Goal: Task Accomplishment & Management: Use online tool/utility

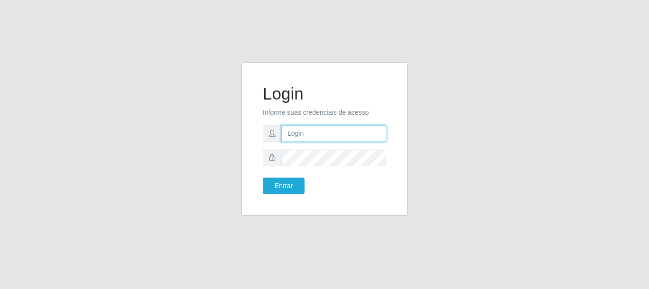
click at [325, 136] on input "text" at bounding box center [333, 133] width 105 height 17
type input "Ubiratan@confglacer"
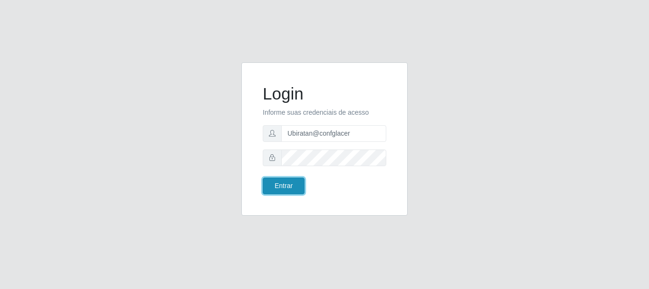
click at [291, 186] on button "Entrar" at bounding box center [284, 185] width 42 height 17
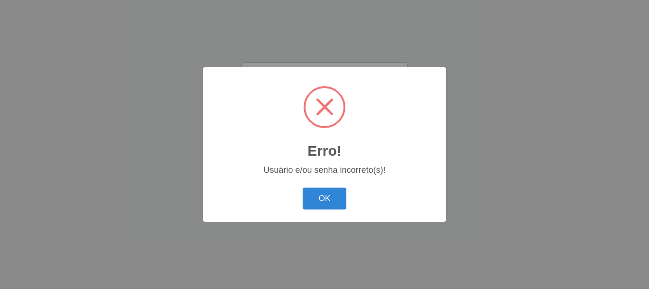
click at [303, 187] on button "OK" at bounding box center [325, 198] width 44 height 22
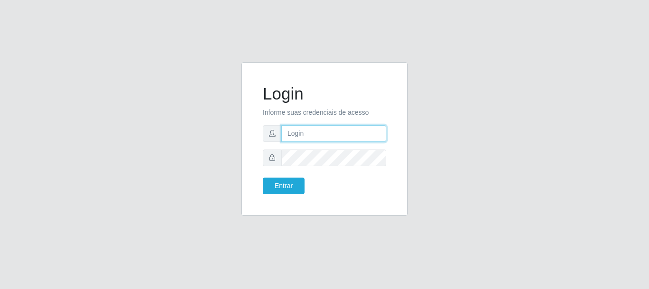
click at [318, 135] on input "text" at bounding box center [333, 133] width 105 height 17
type input "Ubiratan@confglacer"
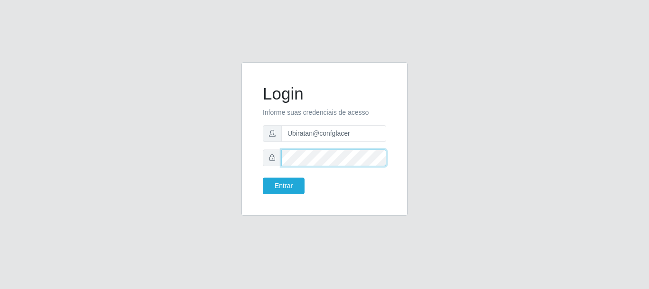
click at [263, 177] on button "Entrar" at bounding box center [284, 185] width 42 height 17
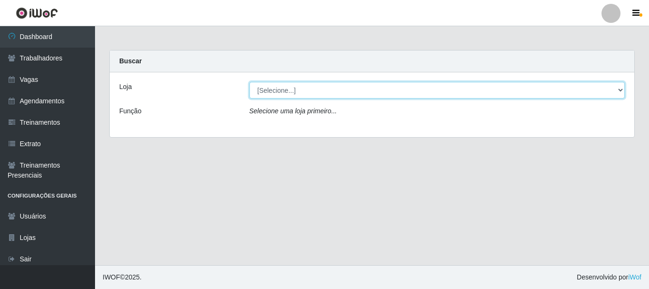
click at [617, 90] on select "[Selecione...] Glace Real Confeitaria" at bounding box center [438, 90] width 376 height 17
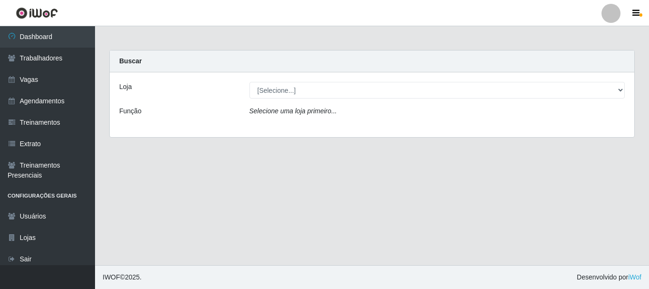
click at [538, 129] on div "Loja [Selecione...] Glace Real Confeitaria Função Selecione uma loja primeiro..." at bounding box center [372, 104] width 525 height 65
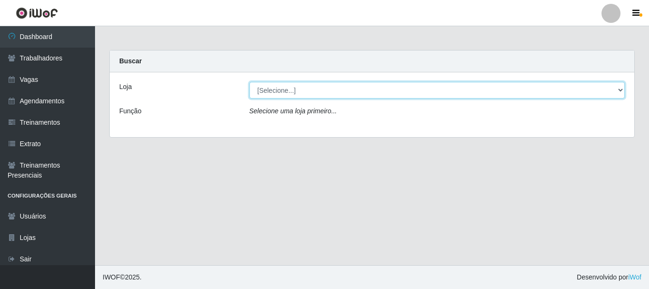
click at [623, 94] on select "[Selecione...] Glace Real Confeitaria" at bounding box center [438, 90] width 376 height 17
select select "445"
click at [250, 82] on select "[Selecione...] Glace Real Confeitaria" at bounding box center [438, 90] width 376 height 17
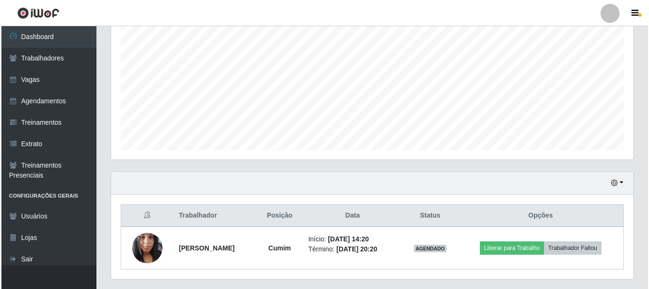
scroll to position [216, 0]
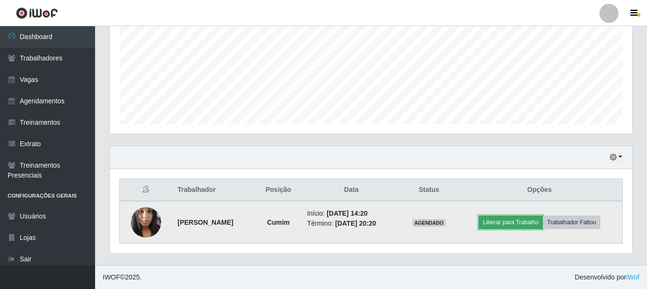
click at [510, 220] on button "Liberar para Trabalho" at bounding box center [511, 221] width 64 height 13
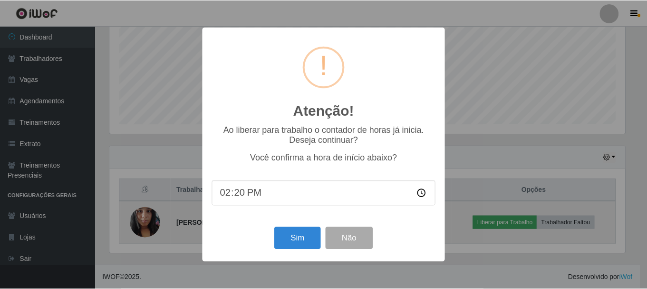
scroll to position [197, 518]
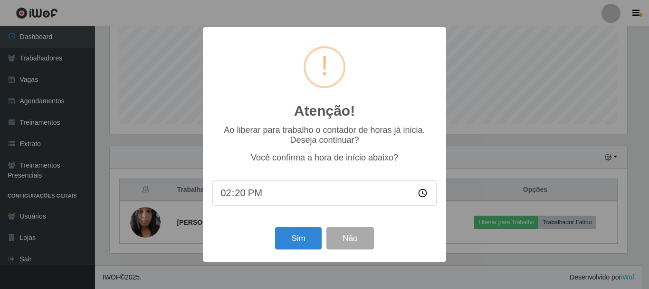
click at [240, 195] on input "14:20" at bounding box center [324, 192] width 224 height 25
type input "14:30"
click at [302, 243] on button "Sim" at bounding box center [298, 238] width 46 height 22
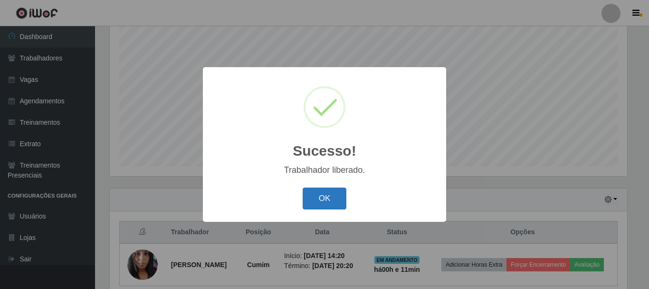
click at [322, 197] on button "OK" at bounding box center [325, 198] width 44 height 22
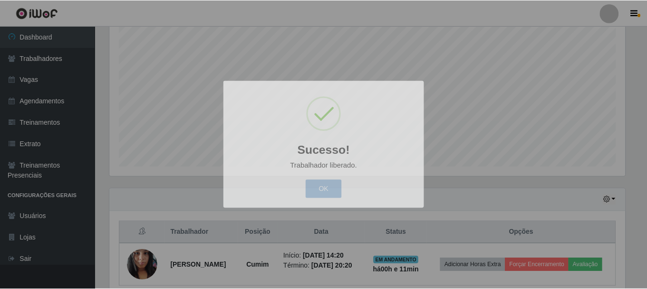
scroll to position [197, 522]
